Goal: Information Seeking & Learning: Find specific fact

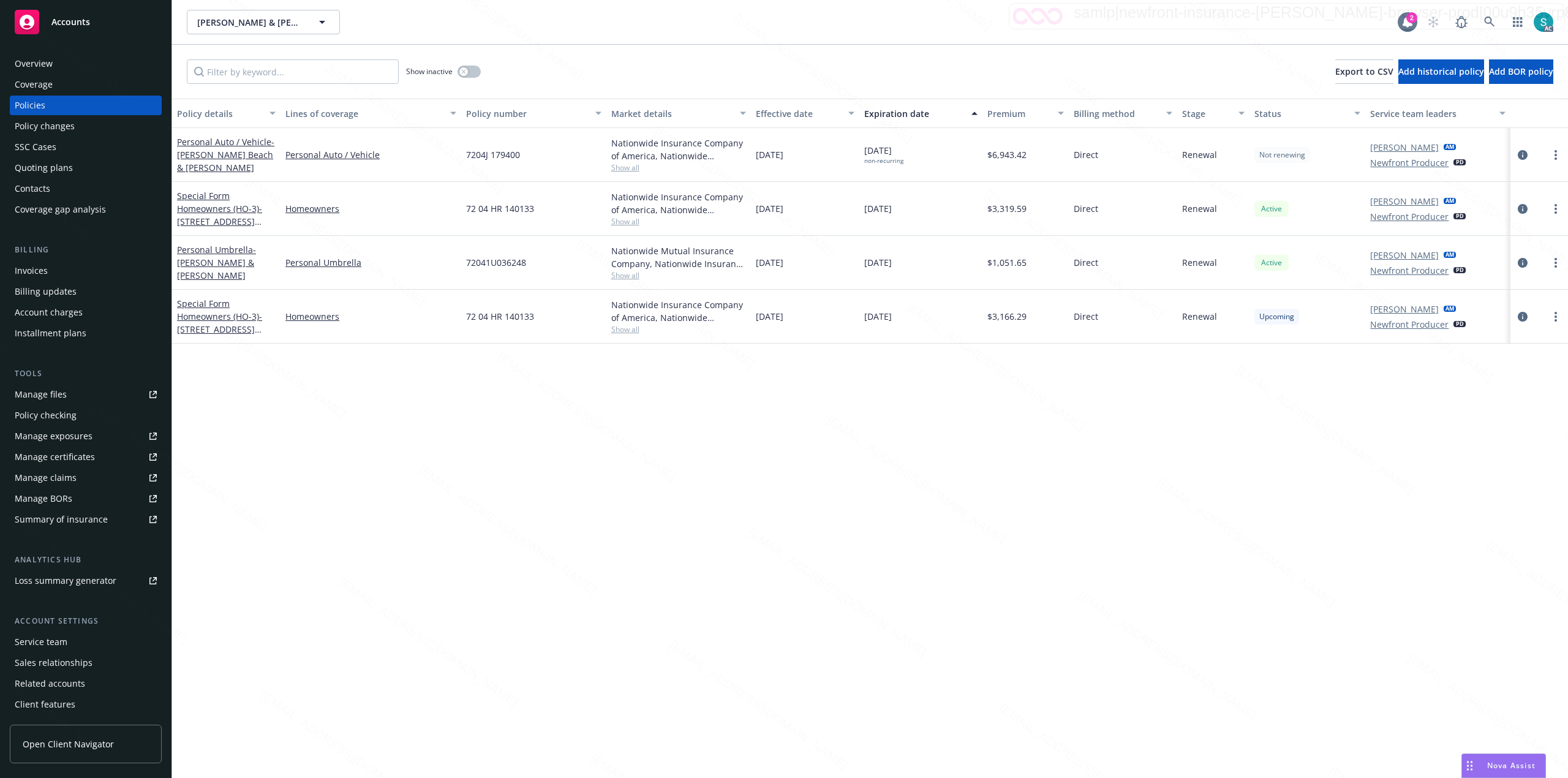
click at [781, 552] on div "Policy details Lines of coverage Policy number Market details Effective date Ex…" at bounding box center [870, 438] width 1396 height 680
click at [781, 27] on icon at bounding box center [1489, 21] width 11 height 11
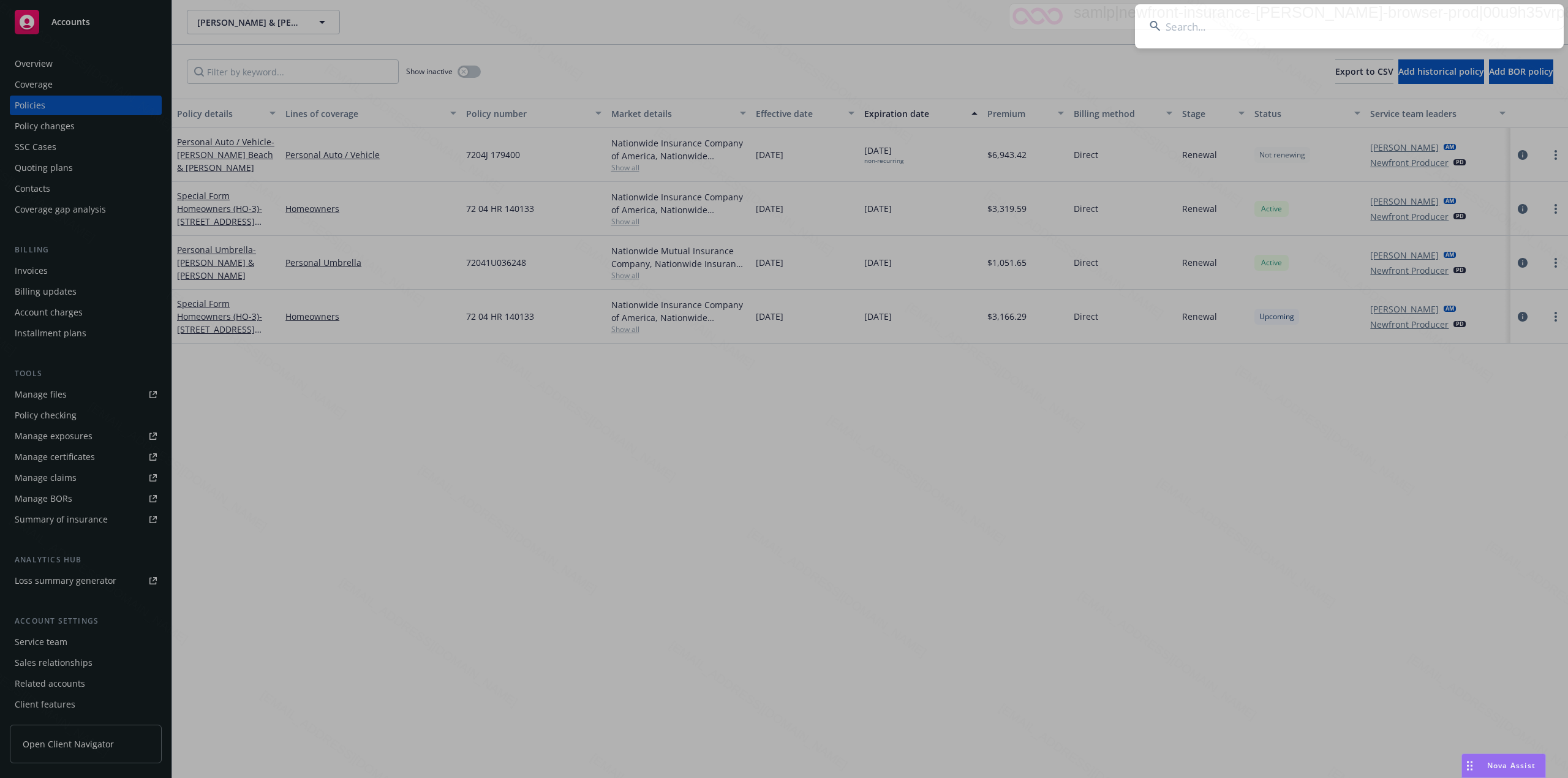
click at [781, 18] on input at bounding box center [1349, 26] width 429 height 44
type input "[PERSON_NAME]"
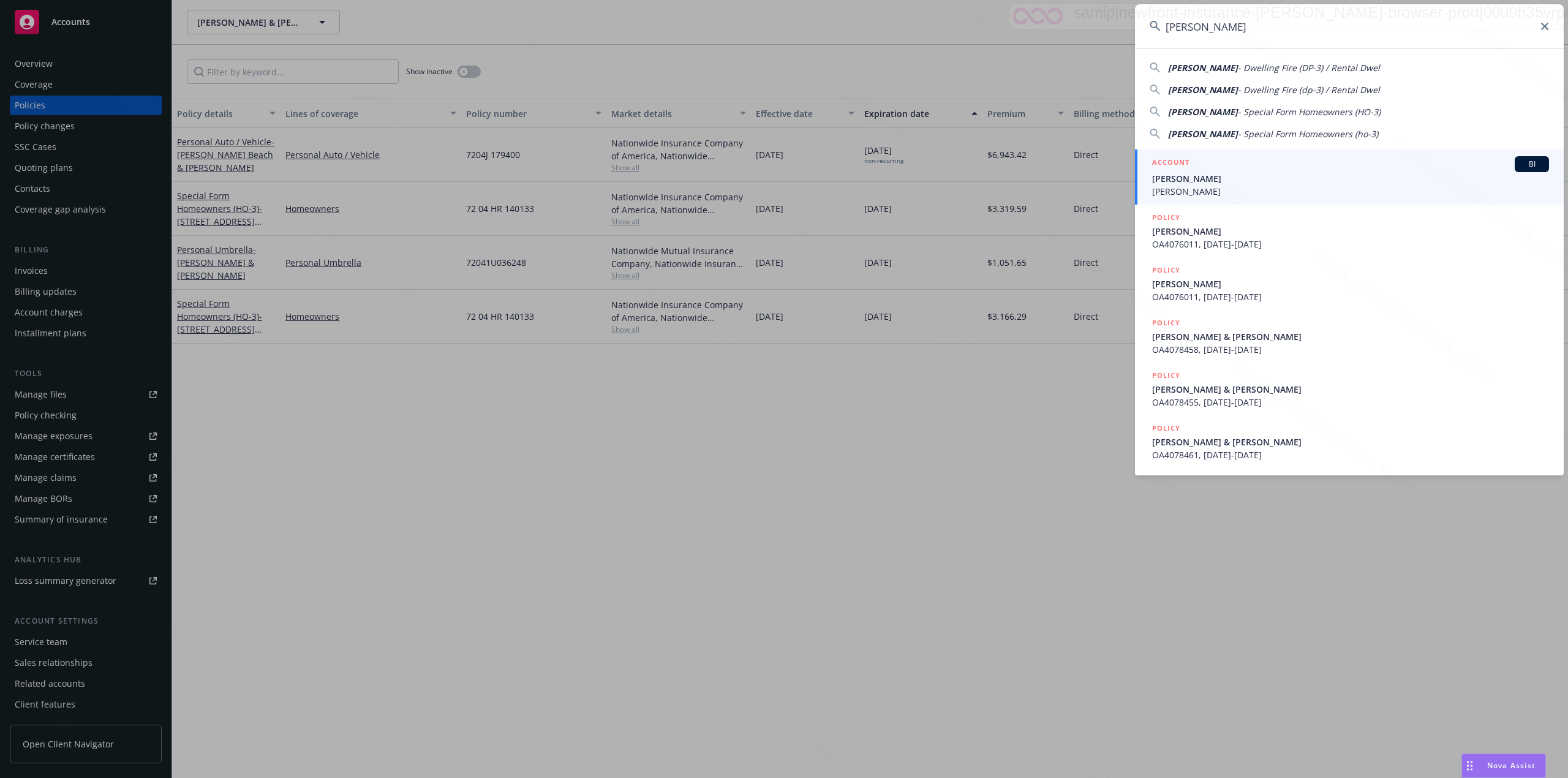
click at [781, 186] on span "[PERSON_NAME]" at bounding box center [1350, 192] width 396 height 13
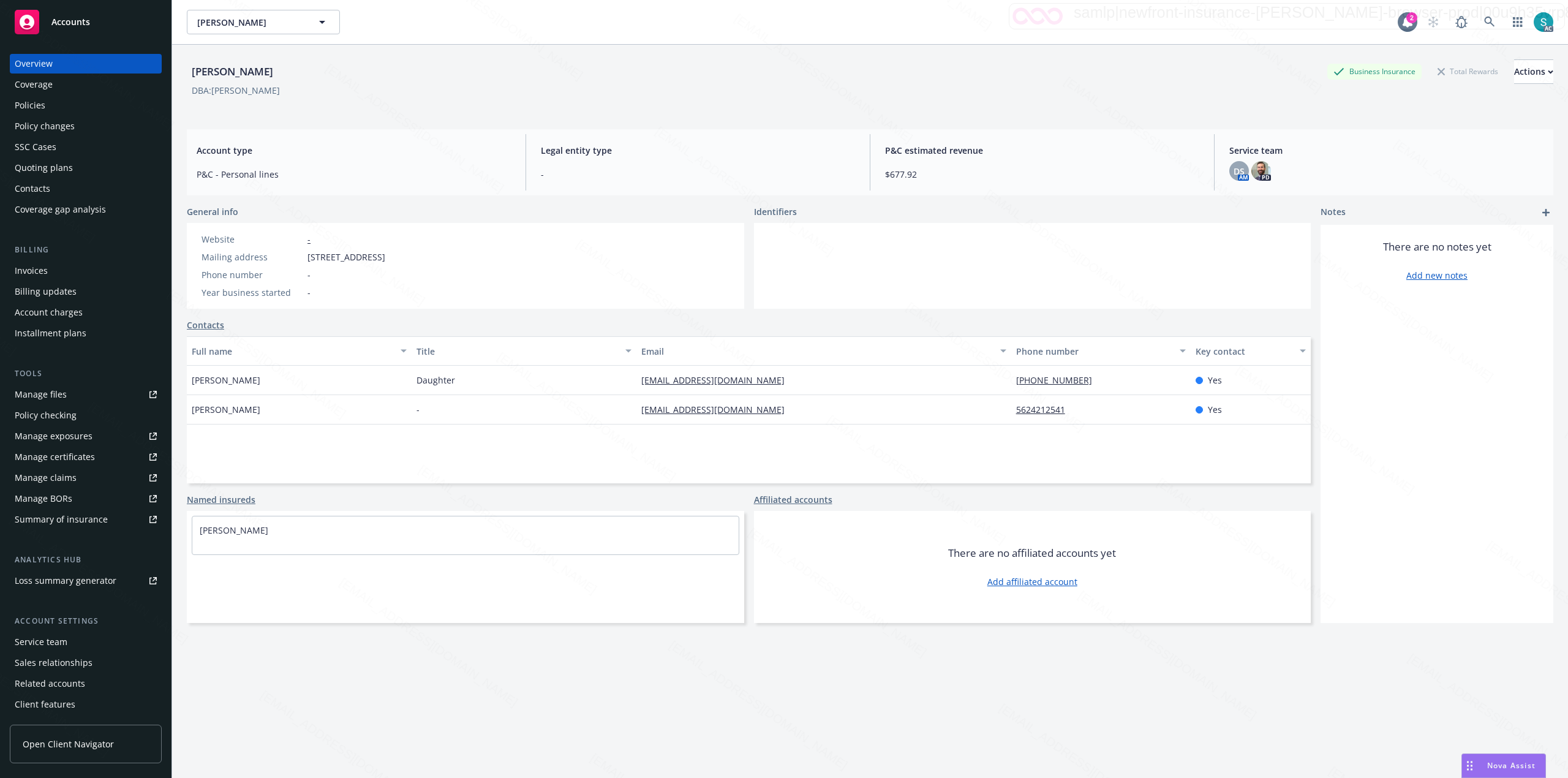
click at [51, 107] on div "Policies" at bounding box center [85, 106] width 142 height 20
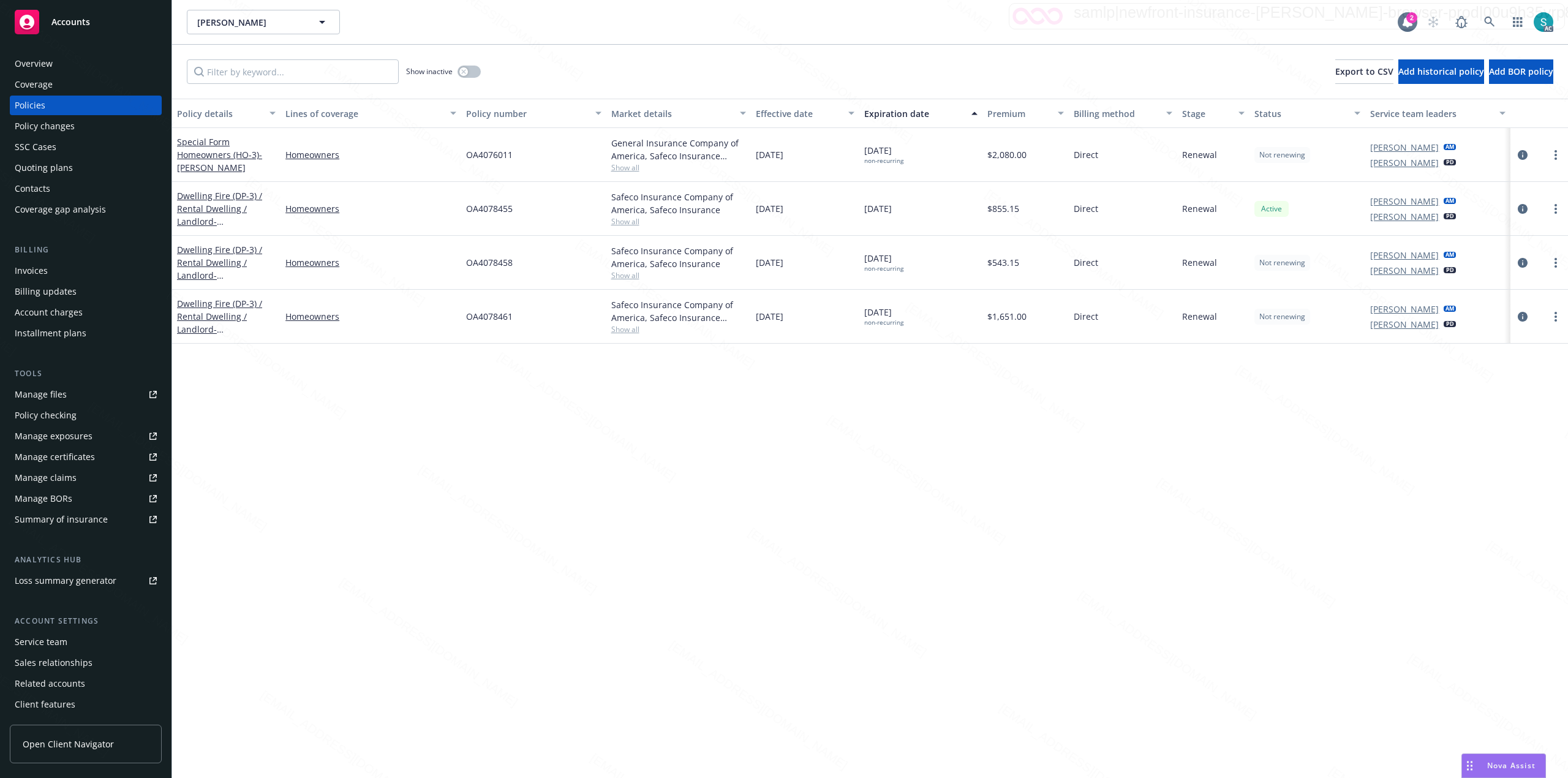
click at [485, 152] on span "OA4076011" at bounding box center [490, 155] width 47 height 13
copy span "OA4076011"
click at [781, 20] on icon at bounding box center [1489, 21] width 11 height 11
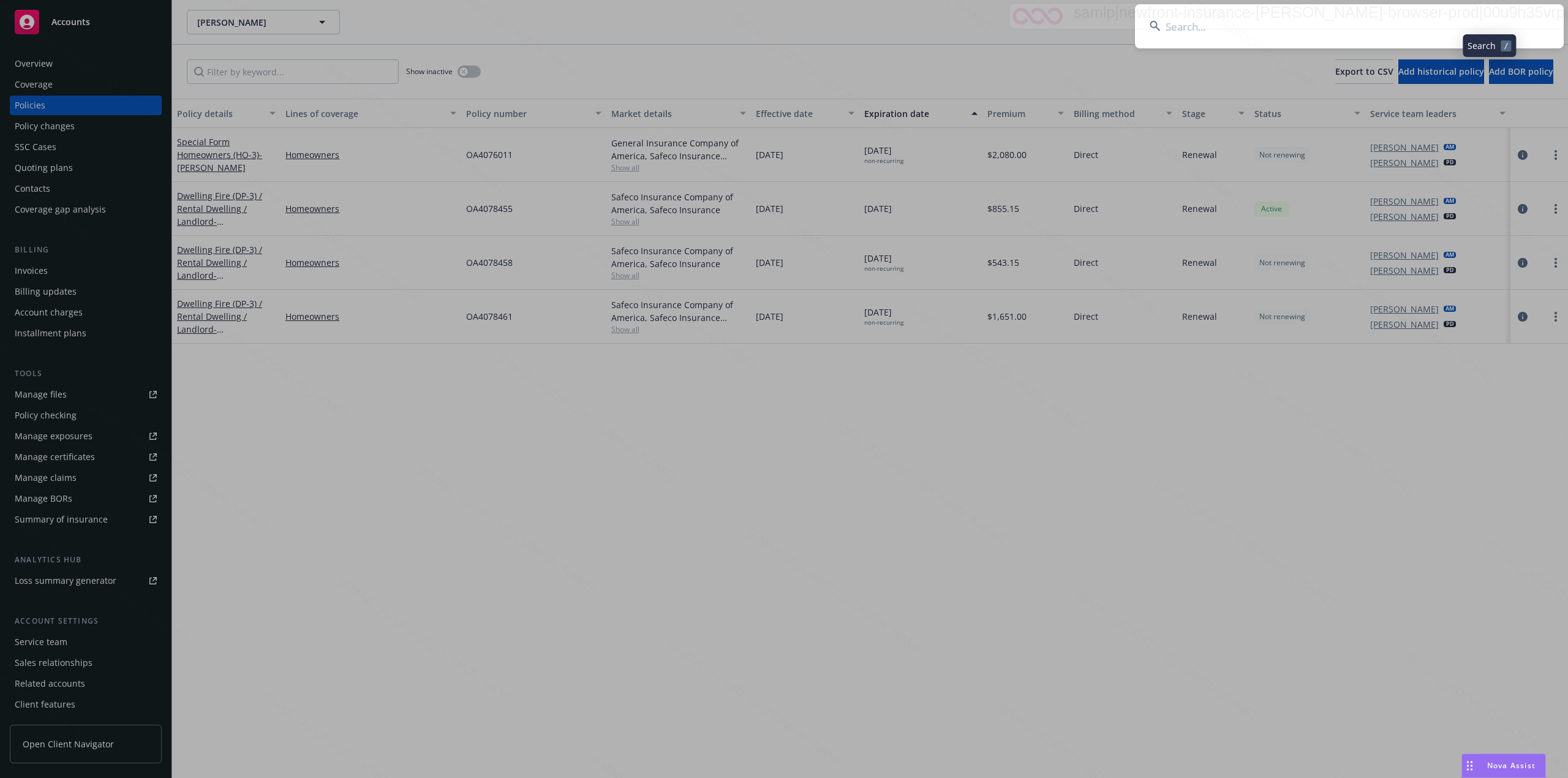
click at [781, 22] on input at bounding box center [1349, 26] width 429 height 44
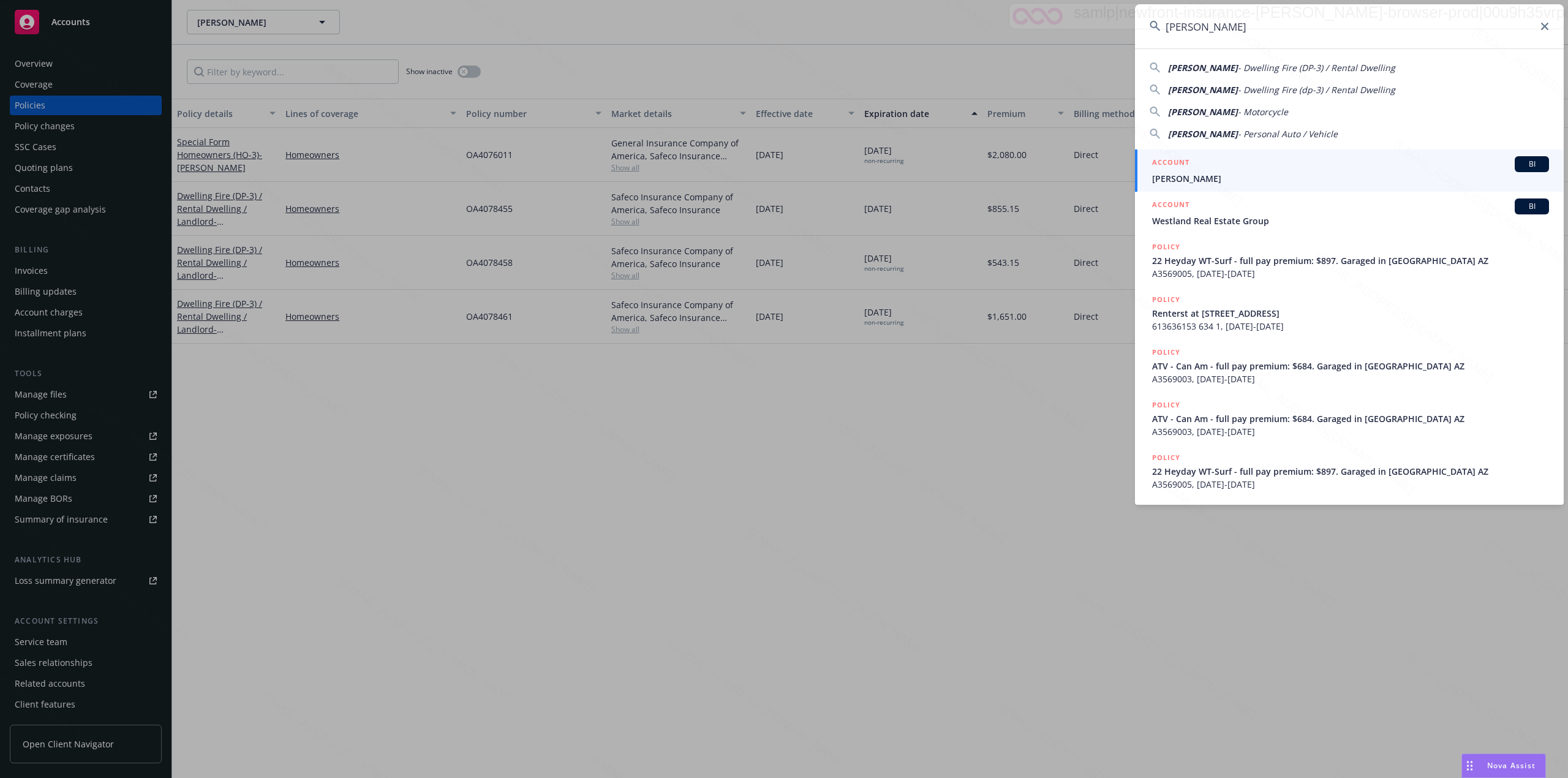
type input "[PERSON_NAME]"
click at [781, 170] on h5 "ACCOUNT" at bounding box center [1171, 164] width 38 height 14
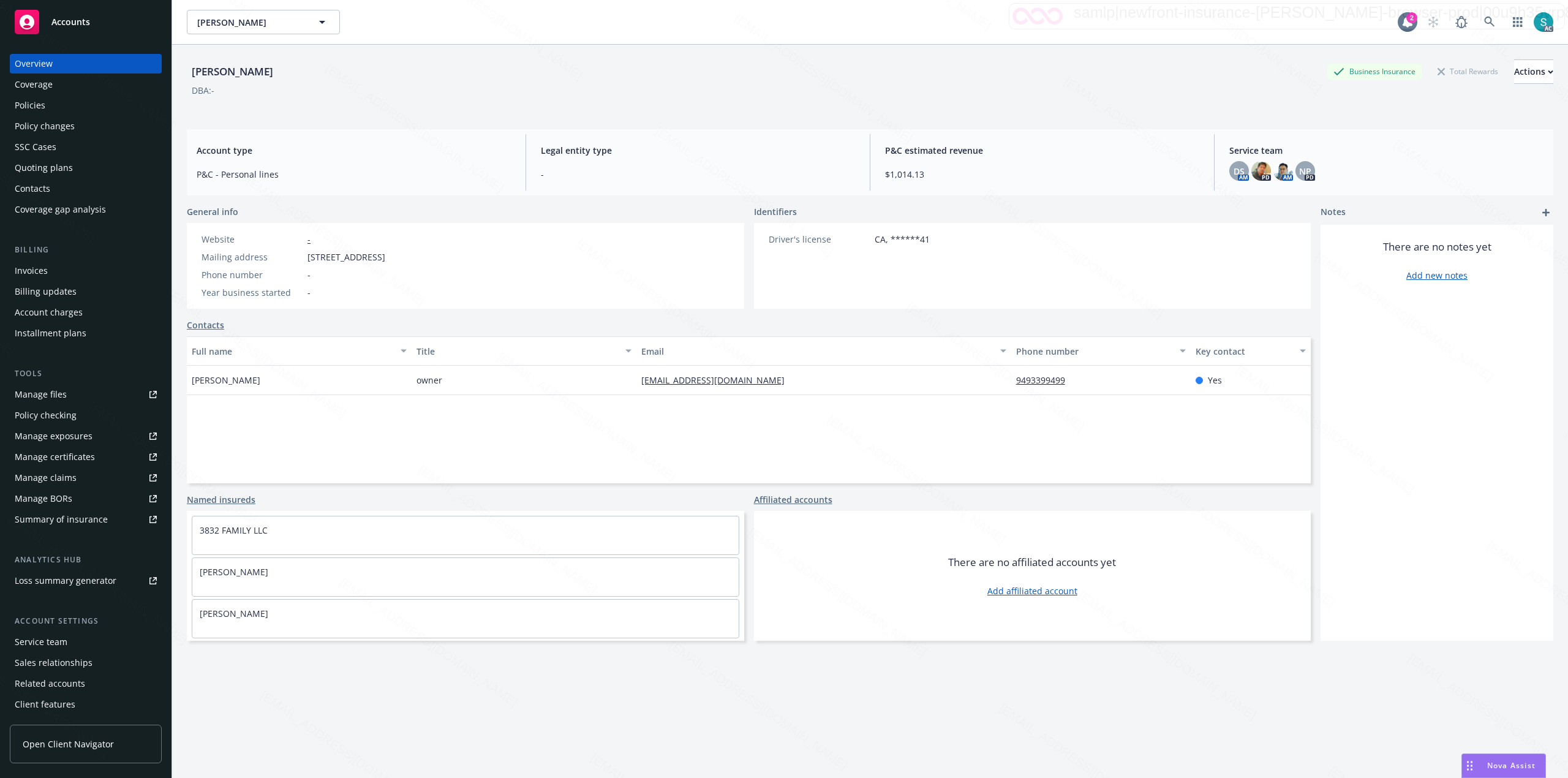
click at [64, 108] on div "Policies" at bounding box center [85, 106] width 142 height 20
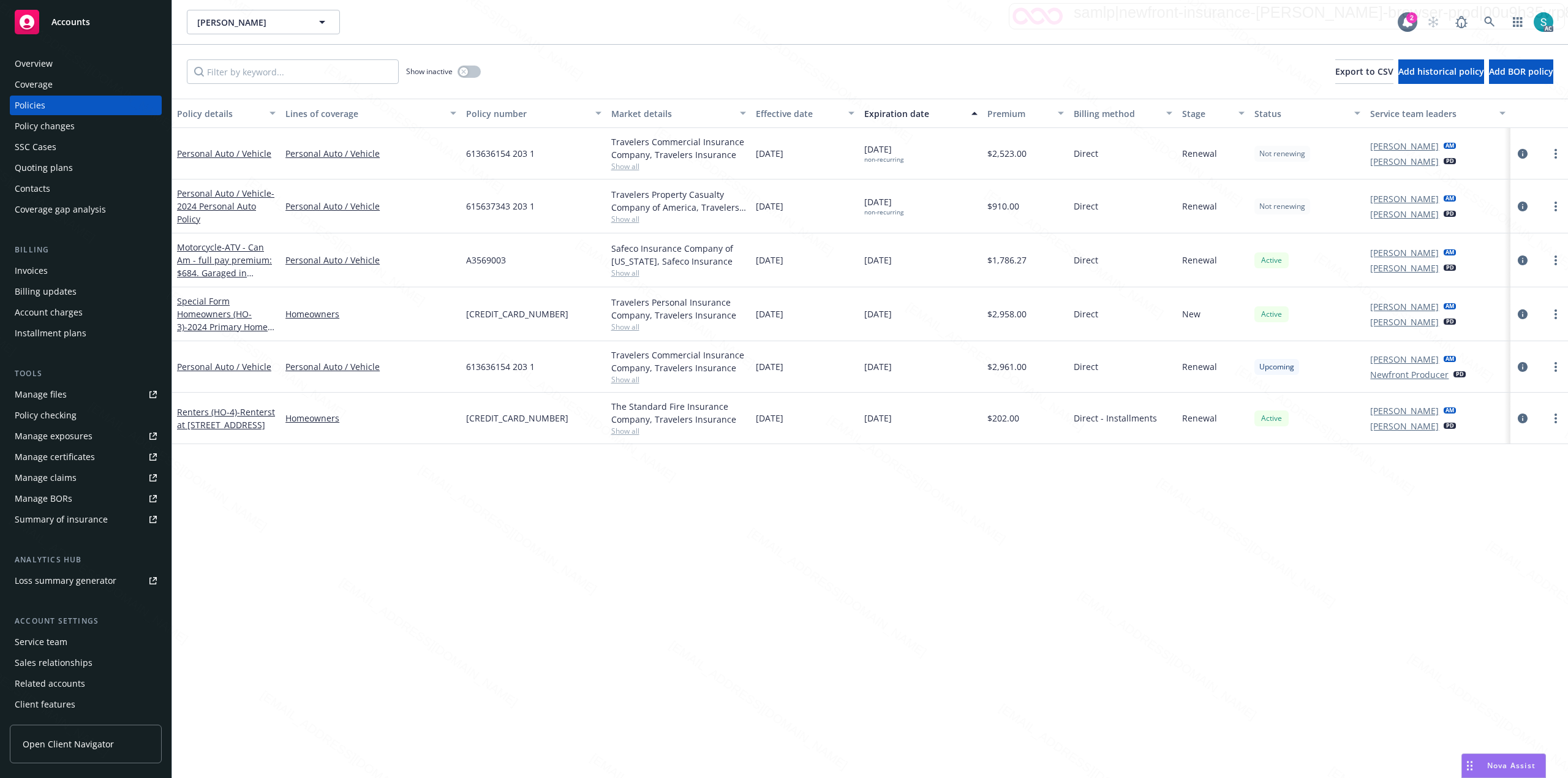
click at [499, 205] on span "615637343 203 1" at bounding box center [500, 206] width 69 height 13
copy span "615637343 203 1"
click at [781, 22] on icon at bounding box center [1489, 21] width 11 height 11
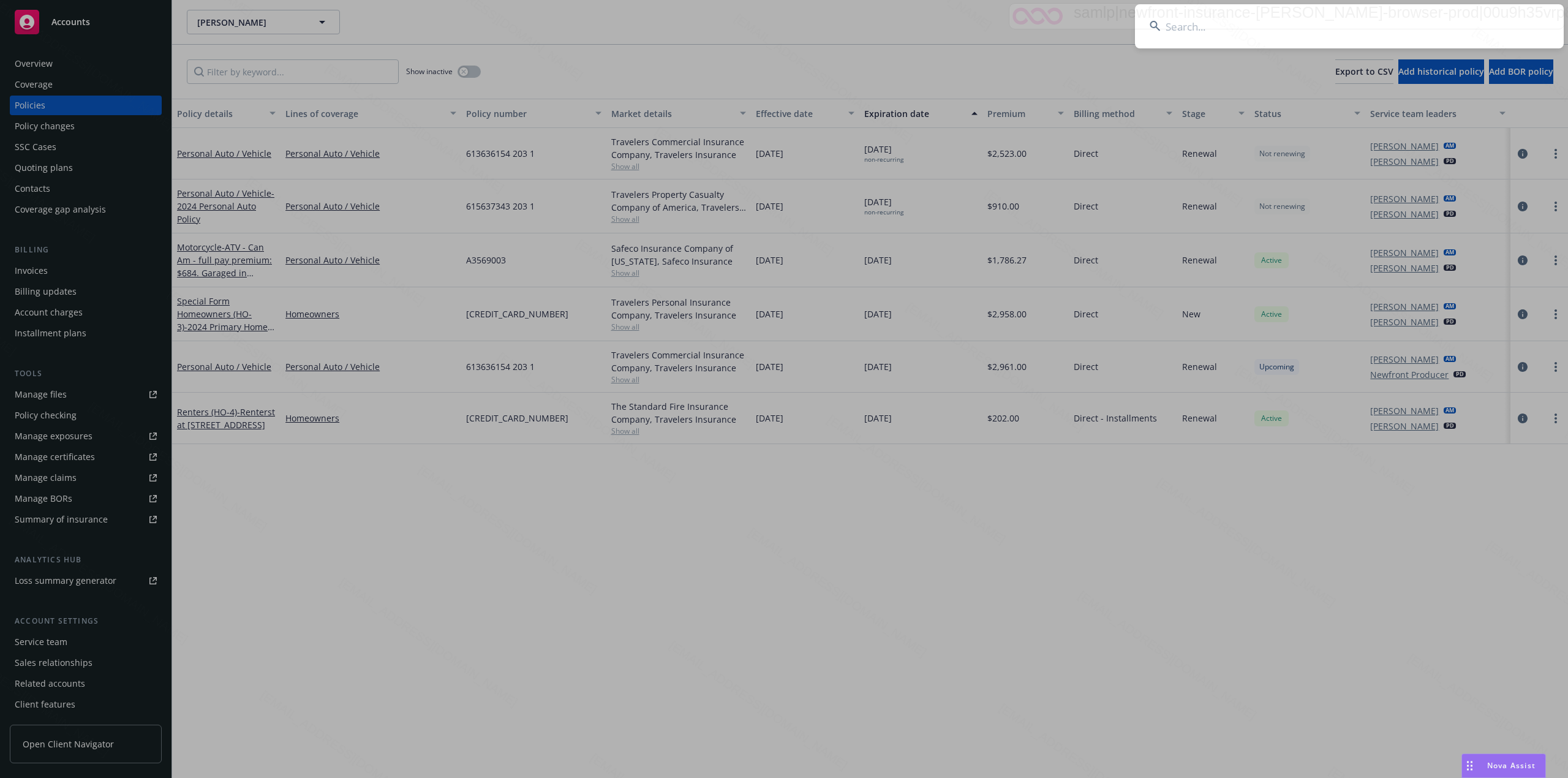
click at [781, 16] on input at bounding box center [1349, 26] width 429 height 44
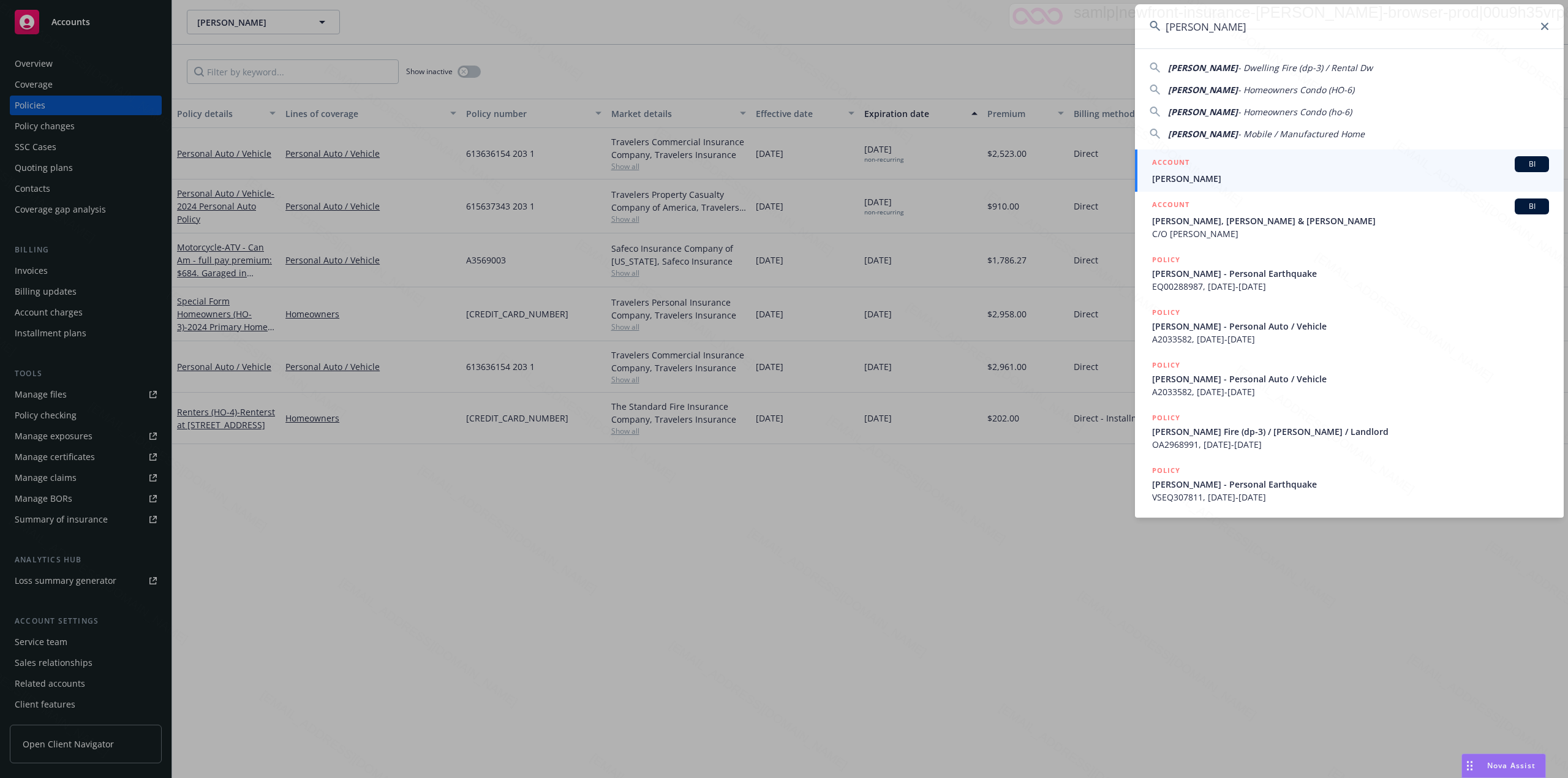
type input "[PERSON_NAME]"
click at [781, 179] on span "[PERSON_NAME]" at bounding box center [1350, 178] width 396 height 13
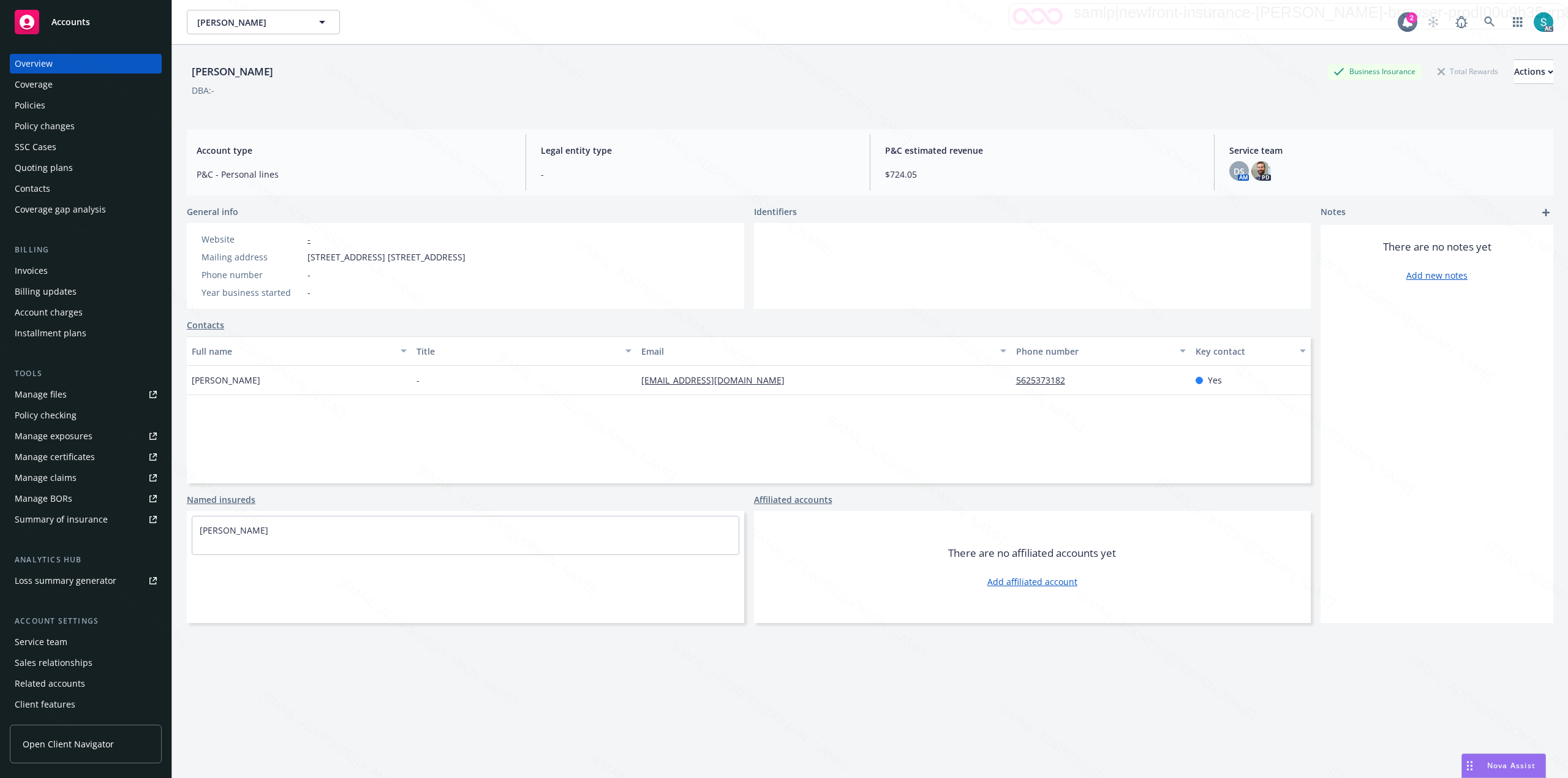
click at [42, 107] on div "Policies" at bounding box center [30, 106] width 30 height 20
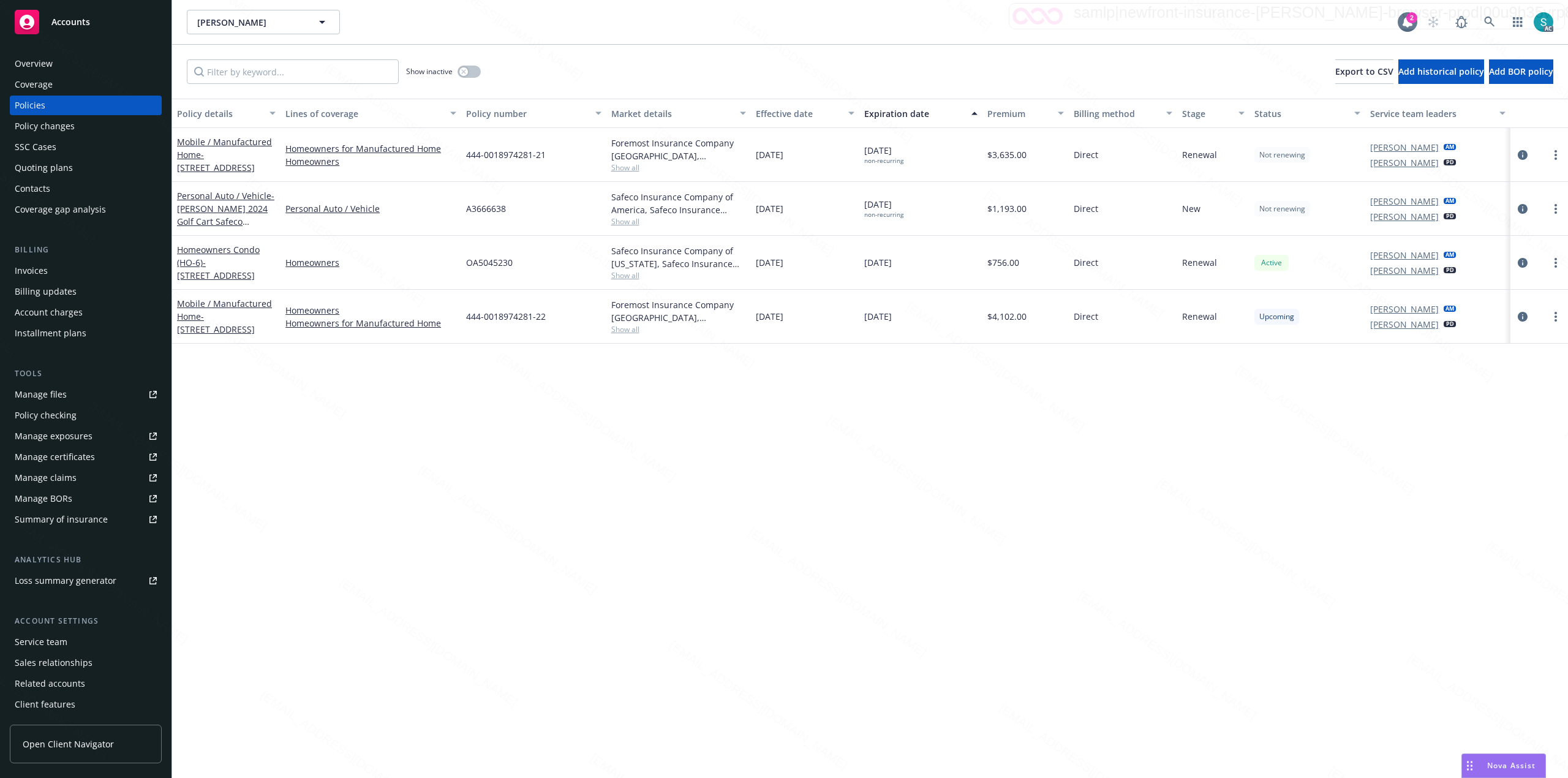
click at [484, 210] on span "A3666638" at bounding box center [486, 209] width 39 height 13
copy span "A3666638"
click at [781, 24] on icon at bounding box center [1489, 21] width 11 height 11
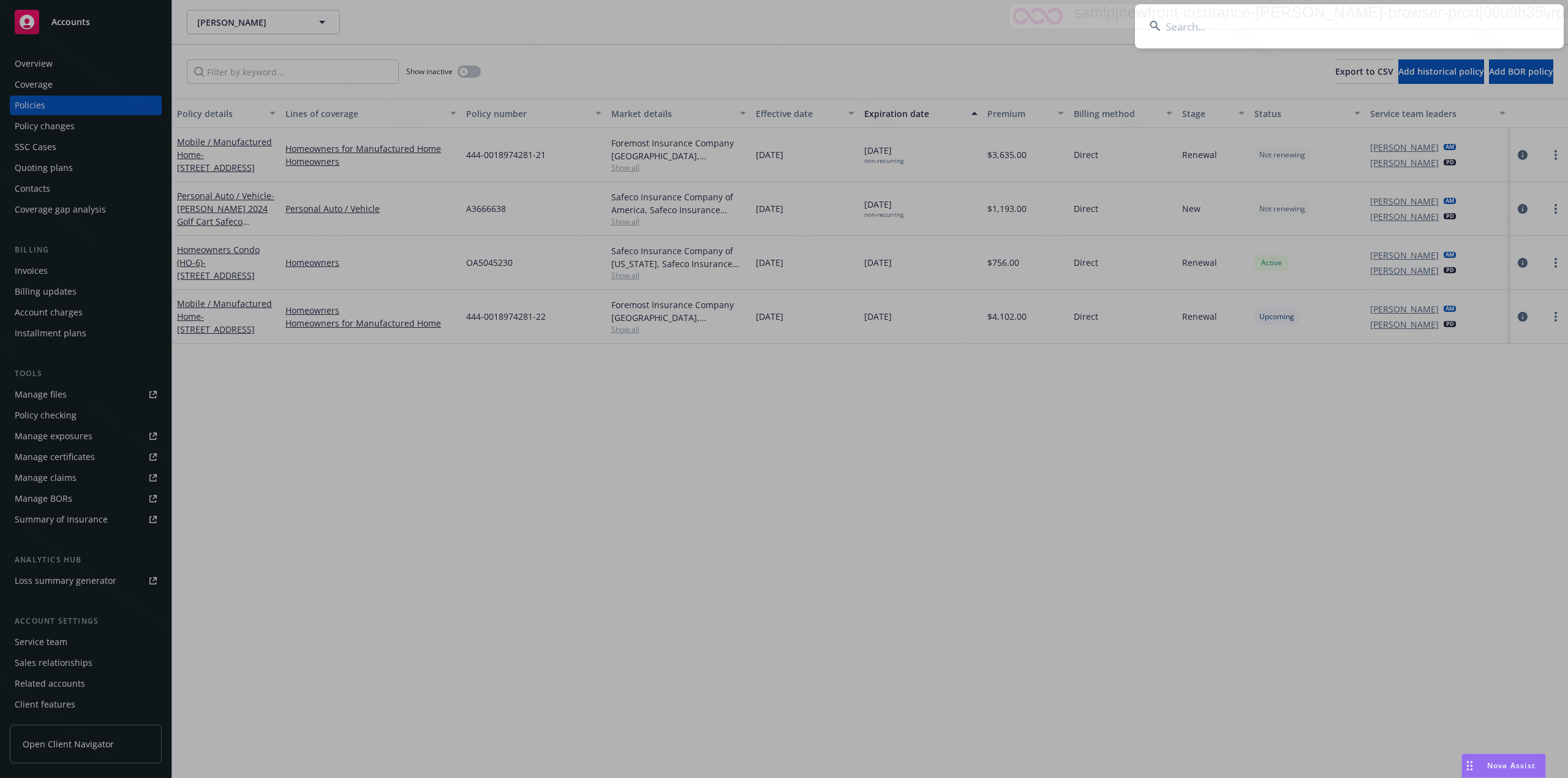
click at [781, 16] on input at bounding box center [1349, 26] width 429 height 44
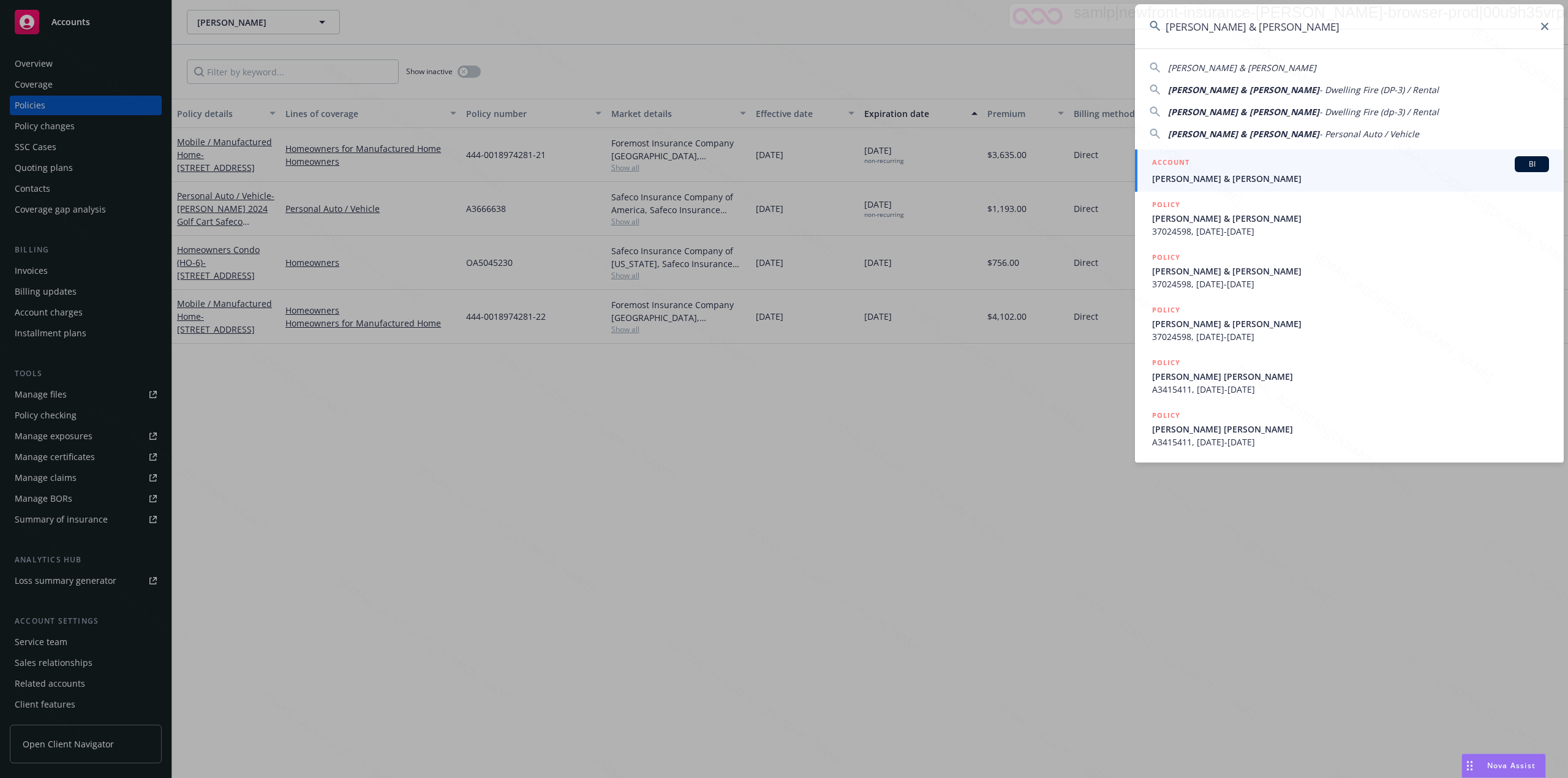
type input "[PERSON_NAME] & [PERSON_NAME]"
click at [781, 172] on span "[PERSON_NAME] & [PERSON_NAME]" at bounding box center [1350, 178] width 396 height 13
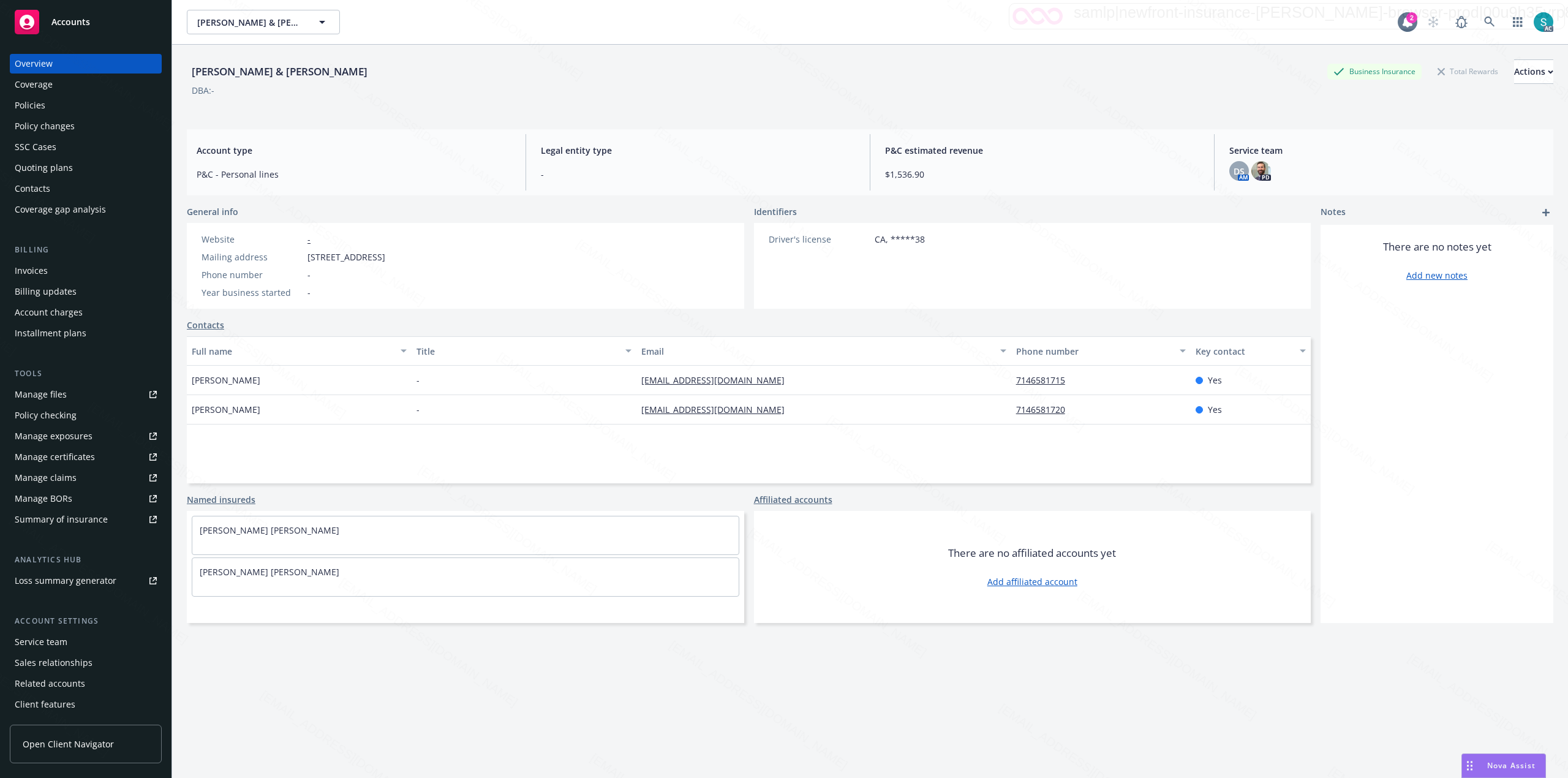
click at [47, 101] on div "Policies" at bounding box center [85, 106] width 142 height 20
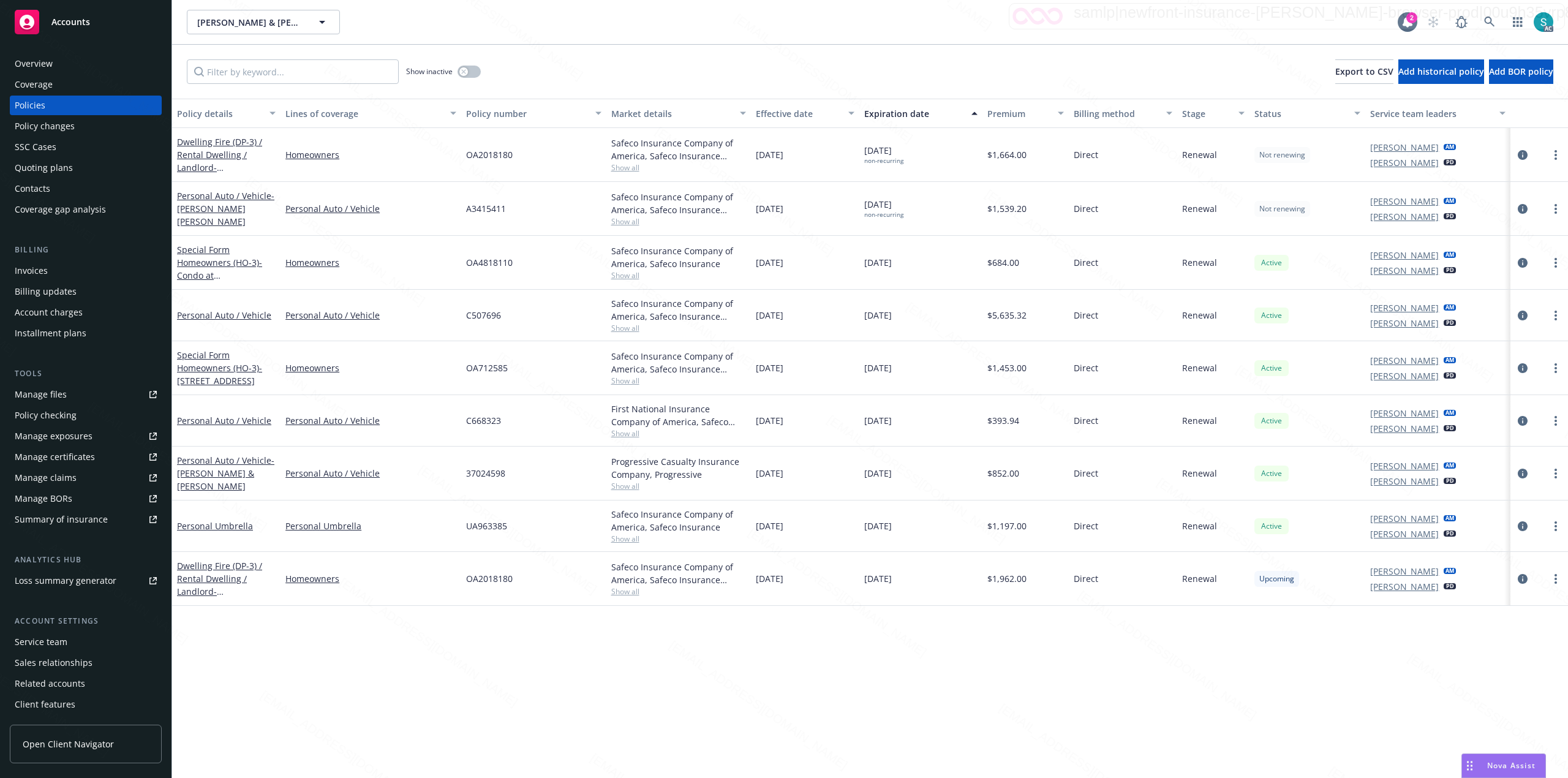
click at [495, 204] on span "A3415411" at bounding box center [486, 209] width 39 height 13
copy span "A3415411"
